Goal: Find contact information: Find contact information

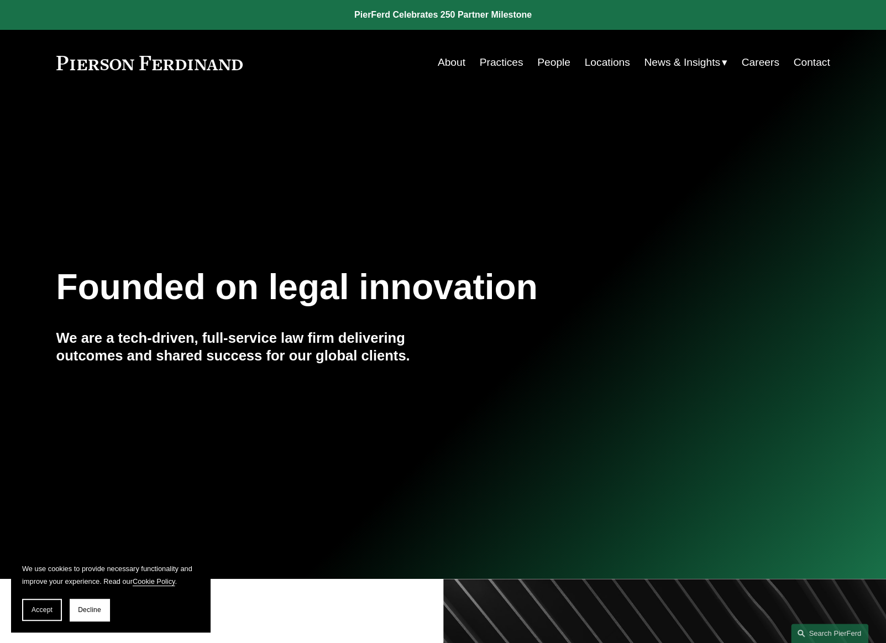
click at [500, 58] on link "Practices" at bounding box center [502, 62] width 44 height 21
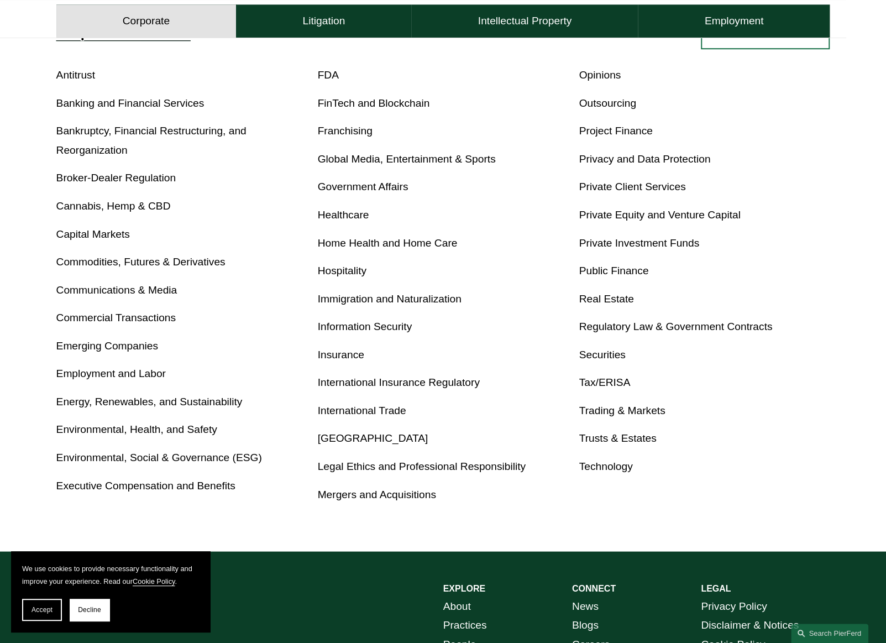
scroll to position [442, 0]
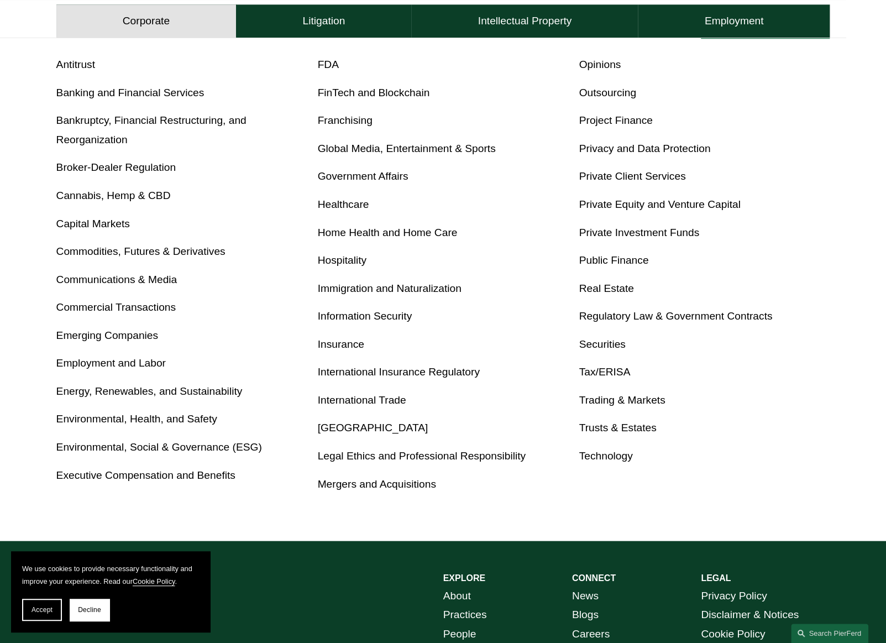
click at [674, 147] on link "Privacy and Data Protection" at bounding box center [645, 149] width 132 height 12
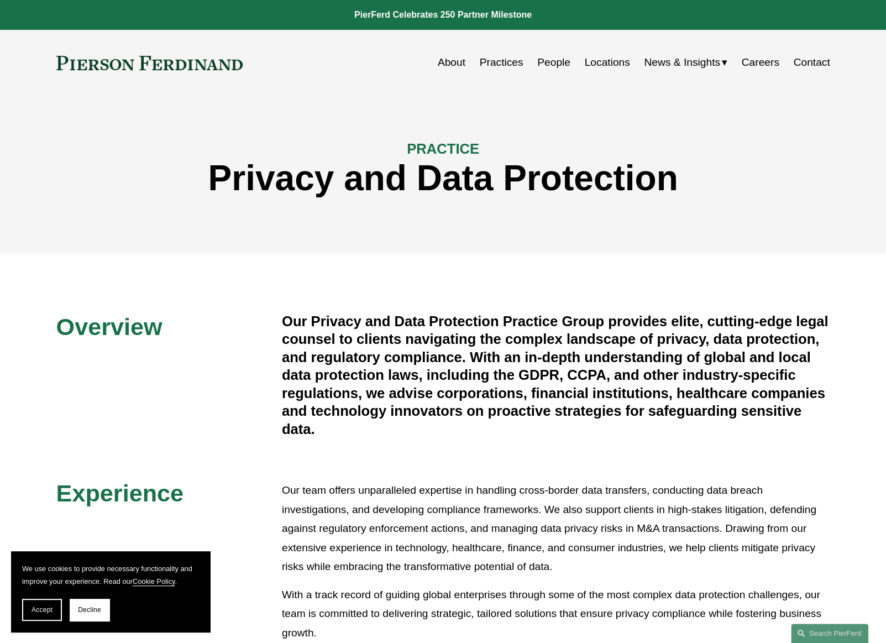
click at [796, 59] on link "Contact" at bounding box center [812, 62] width 36 height 21
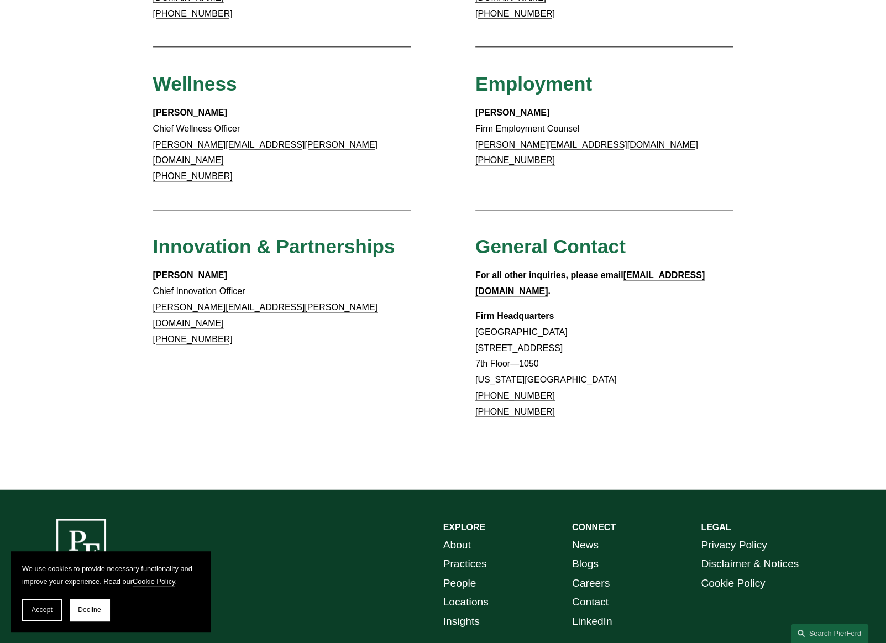
scroll to position [860, 0]
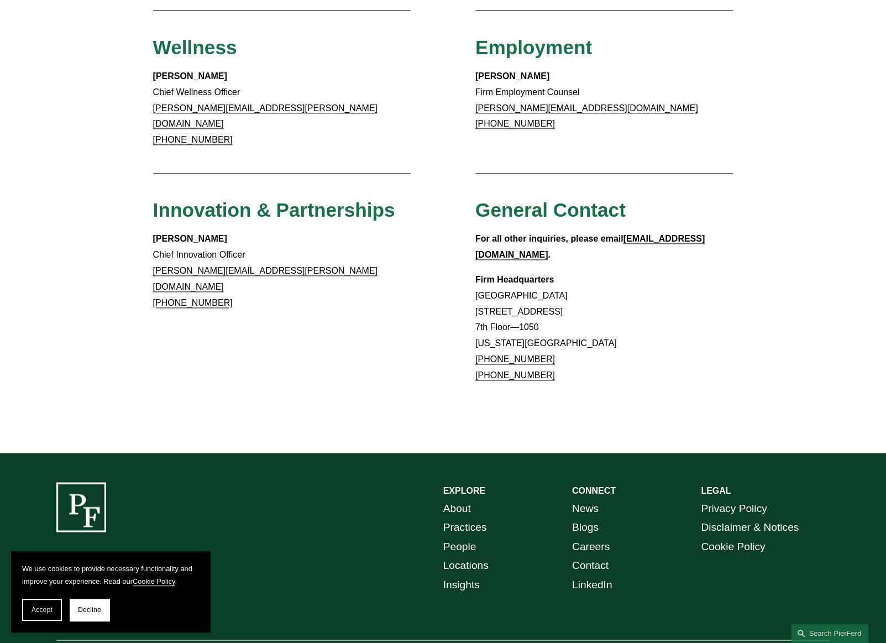
click at [592, 556] on link "Contact" at bounding box center [590, 565] width 36 height 19
